Goal: Task Accomplishment & Management: Complete application form

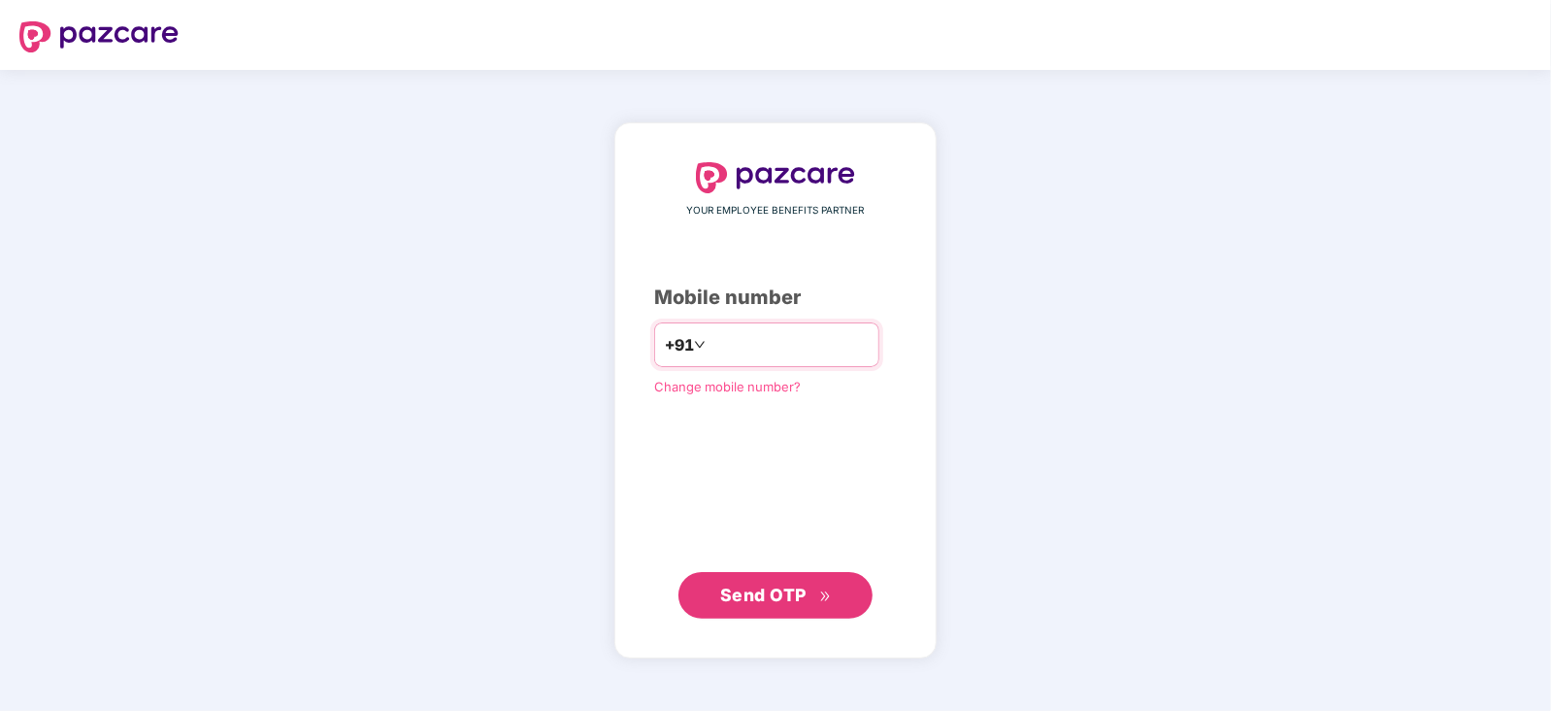
type input "**********"
click at [787, 587] on span "Send OTP" at bounding box center [763, 593] width 86 height 20
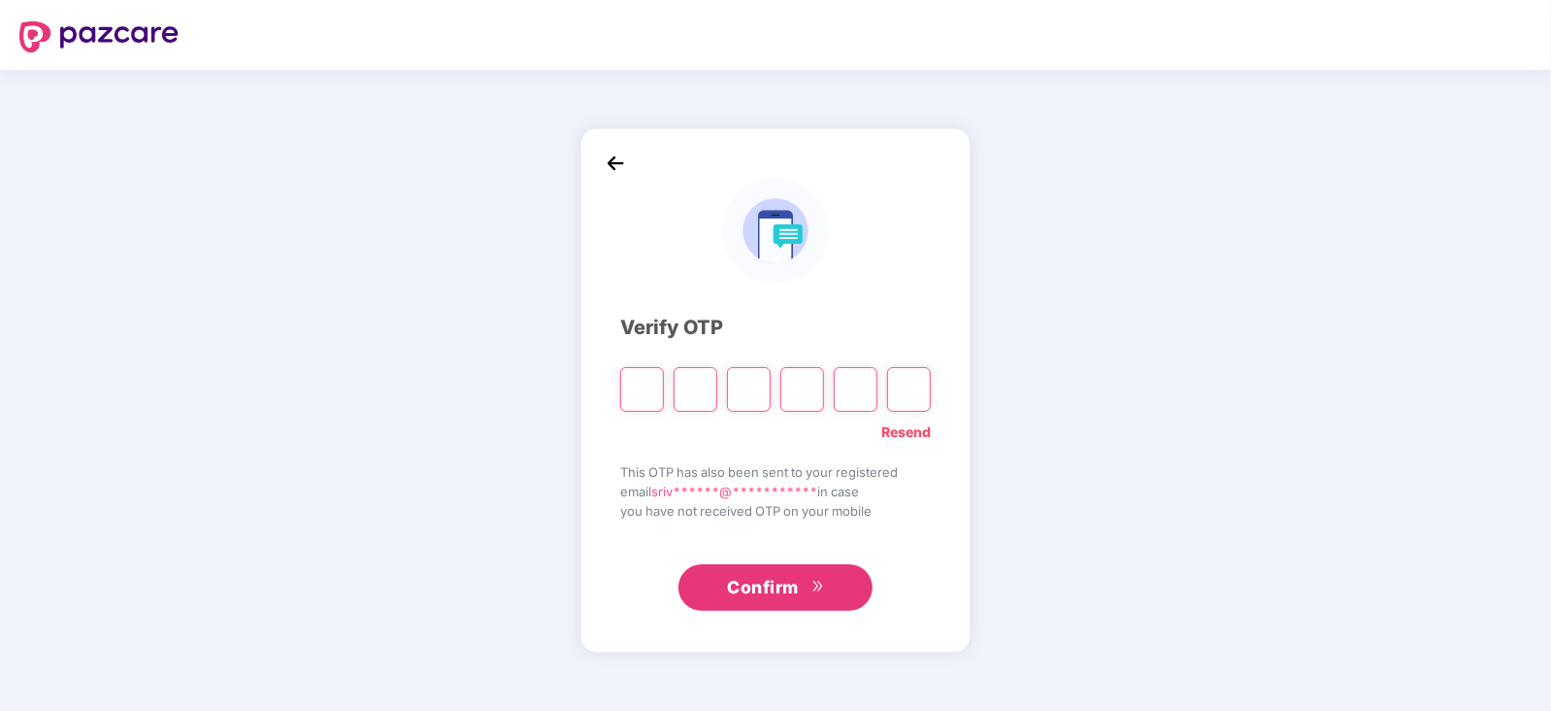
paste input "*"
type input "*"
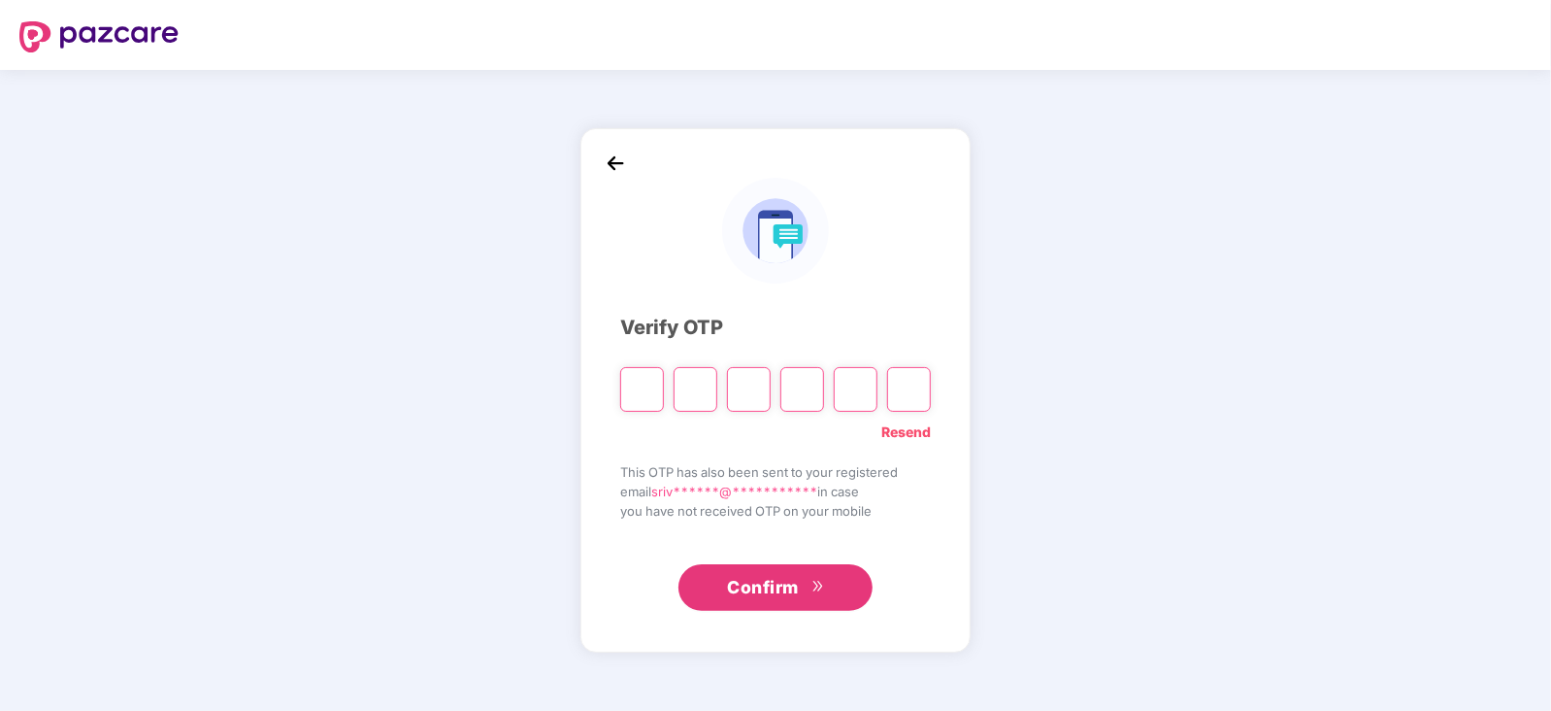
type input "*"
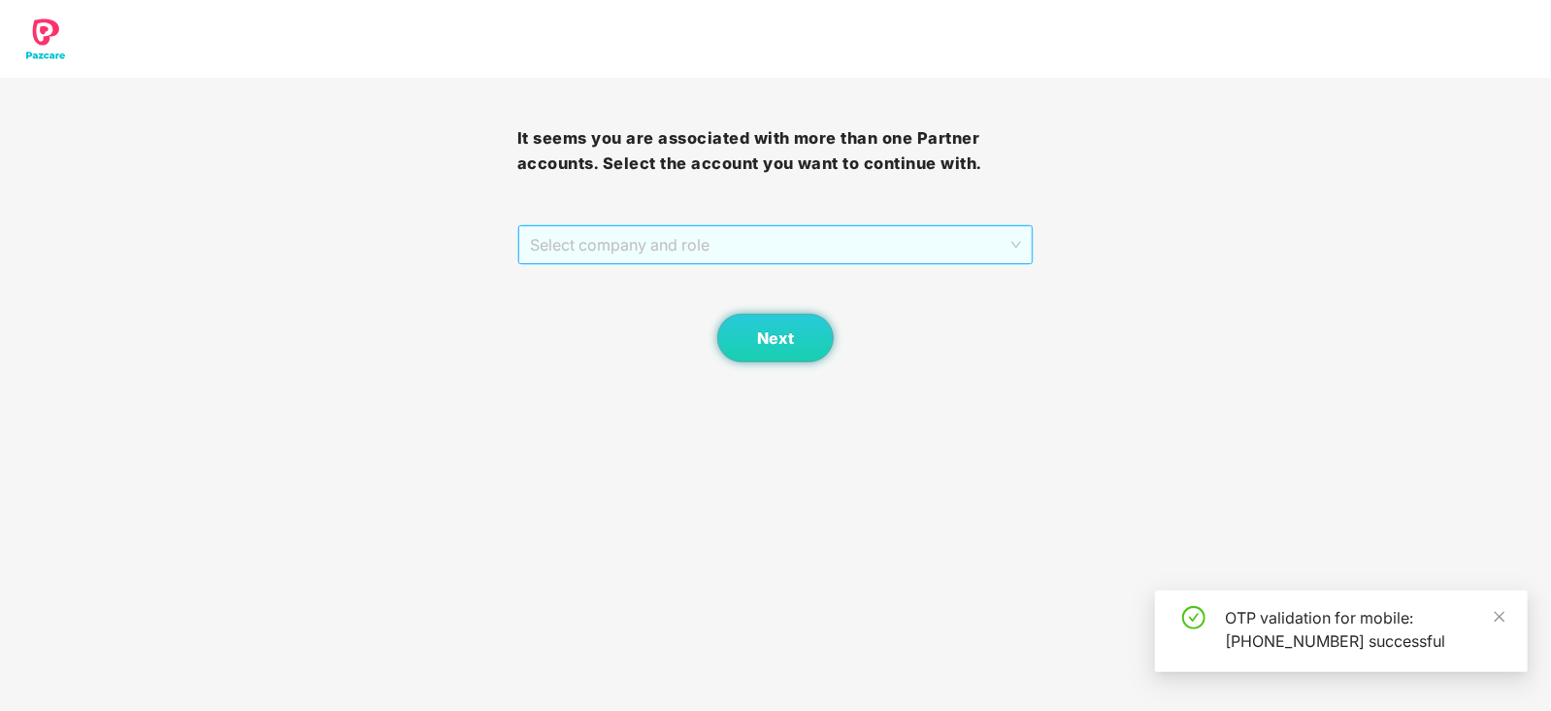
click at [1013, 249] on span "Select company and role" at bounding box center [776, 244] width 492 height 37
click at [706, 279] on div "Pazcare - CUSTOMER_SUCCESS" at bounding box center [776, 283] width 494 height 21
click at [791, 349] on button "Next" at bounding box center [775, 338] width 116 height 49
